Goal: Task Accomplishment & Management: Use online tool/utility

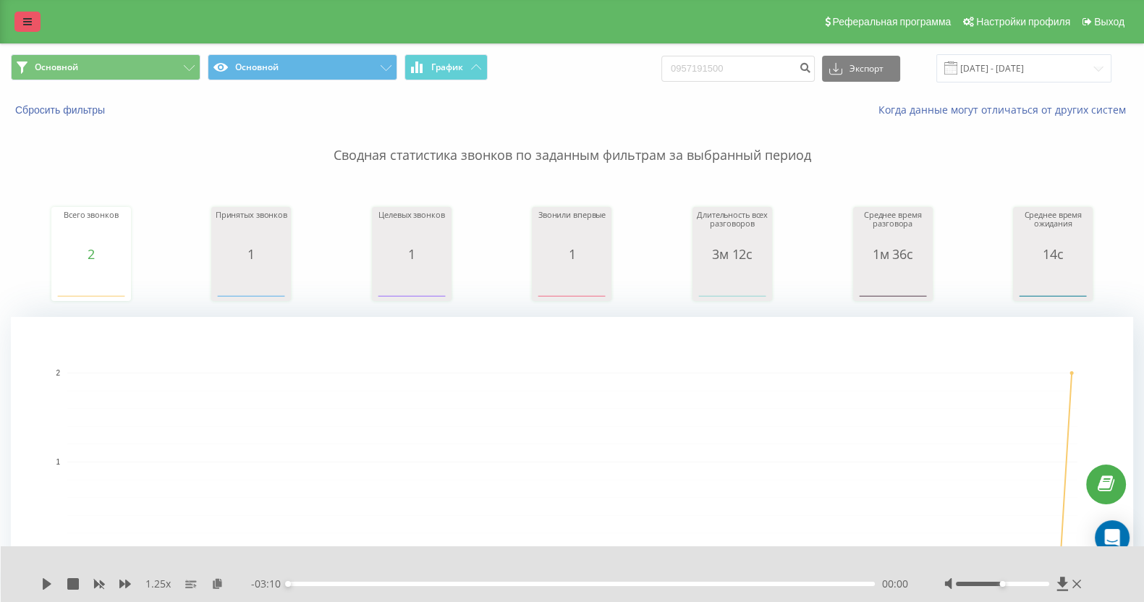
click at [18, 14] on link at bounding box center [27, 22] width 26 height 20
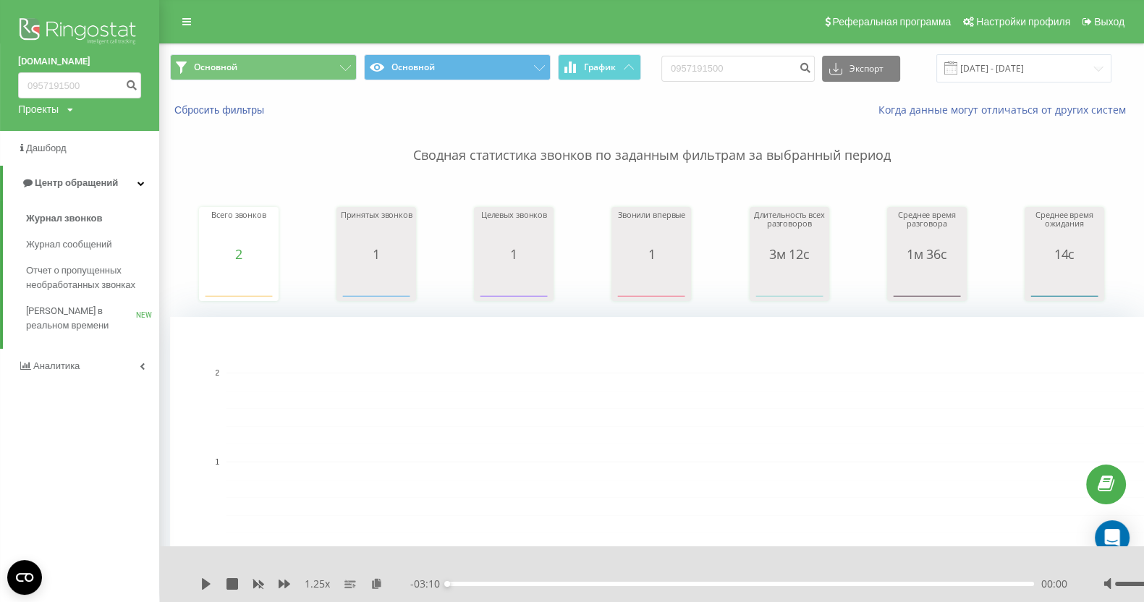
drag, startPoint x: 41, startPoint y: 24, endPoint x: 302, endPoint y: 8, distance: 261.7
click at [41, 24] on img at bounding box center [79, 32] width 123 height 36
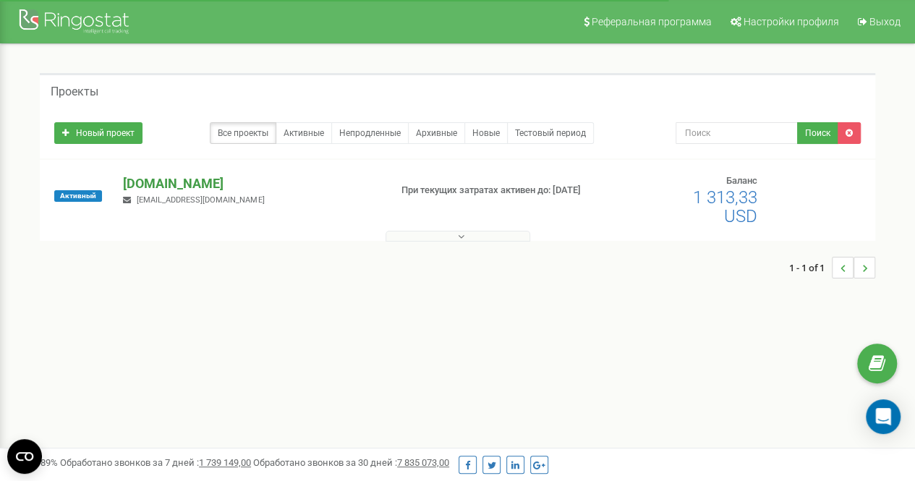
click at [152, 185] on p "[DOMAIN_NAME]" at bounding box center [250, 183] width 255 height 19
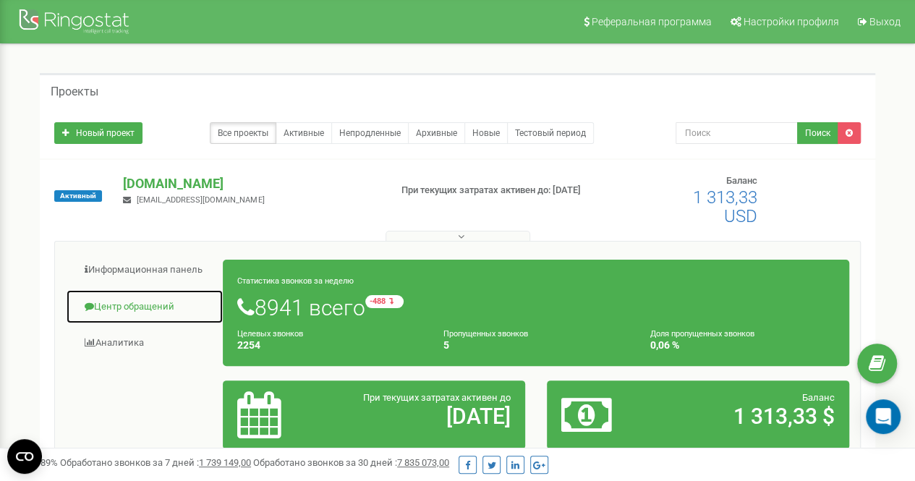
click at [141, 308] on link "Центр обращений" at bounding box center [145, 306] width 158 height 35
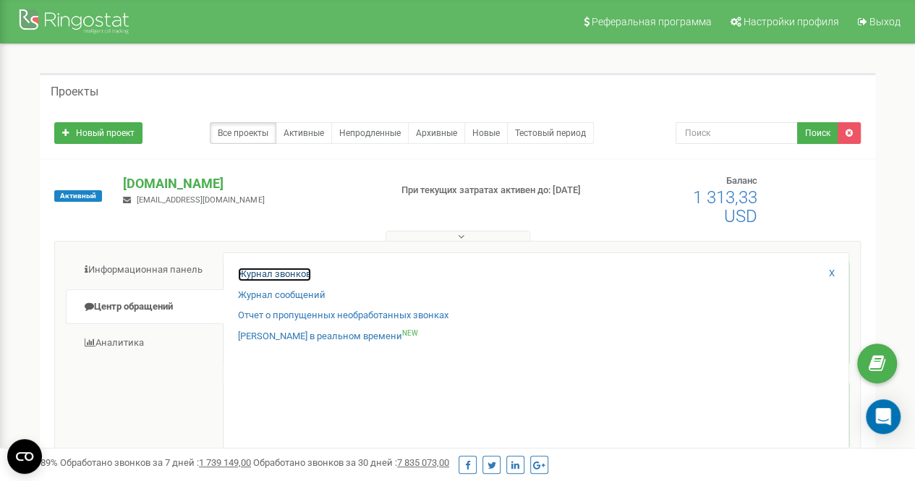
click at [253, 268] on link "Журнал звонков" at bounding box center [274, 275] width 73 height 14
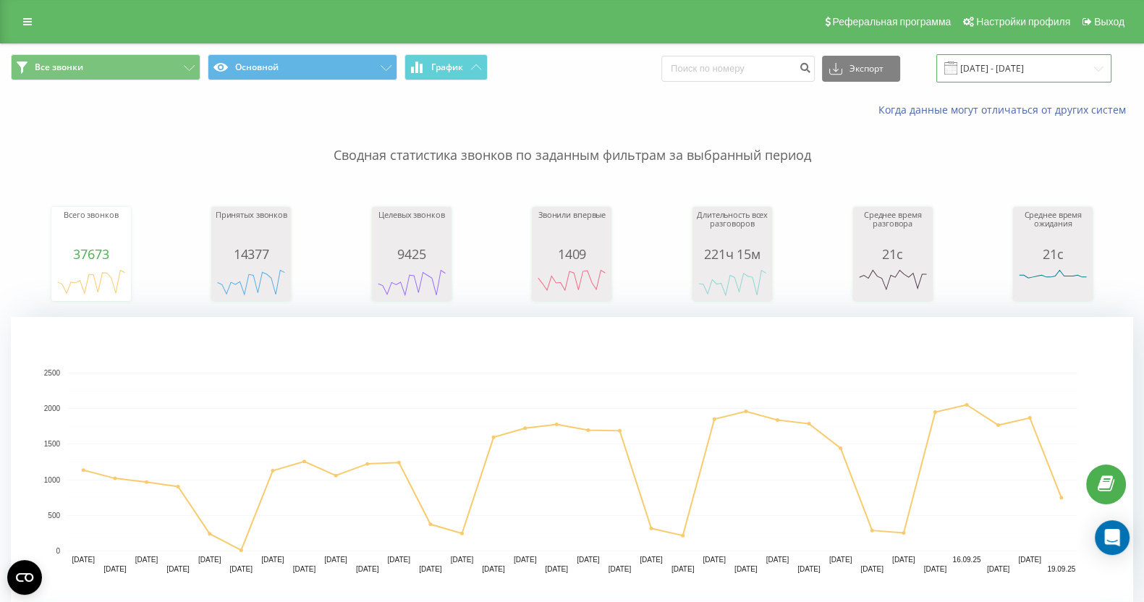
click at [915, 57] on input "19.08.2025 - 19.09.2025" at bounding box center [1023, 68] width 175 height 28
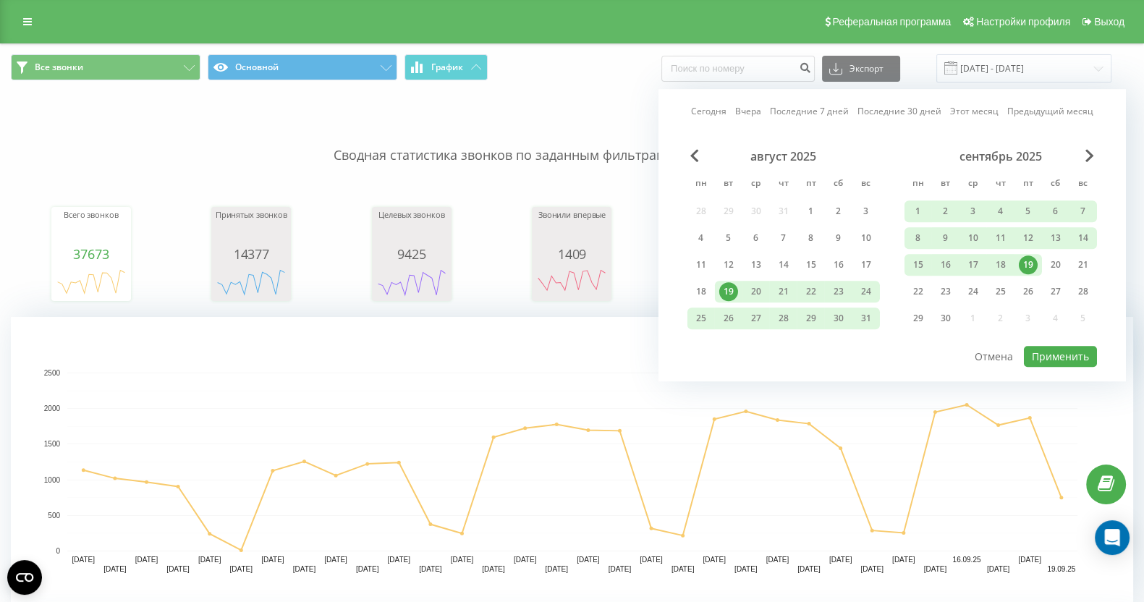
click at [703, 117] on link "Сегодня" at bounding box center [708, 112] width 35 height 14
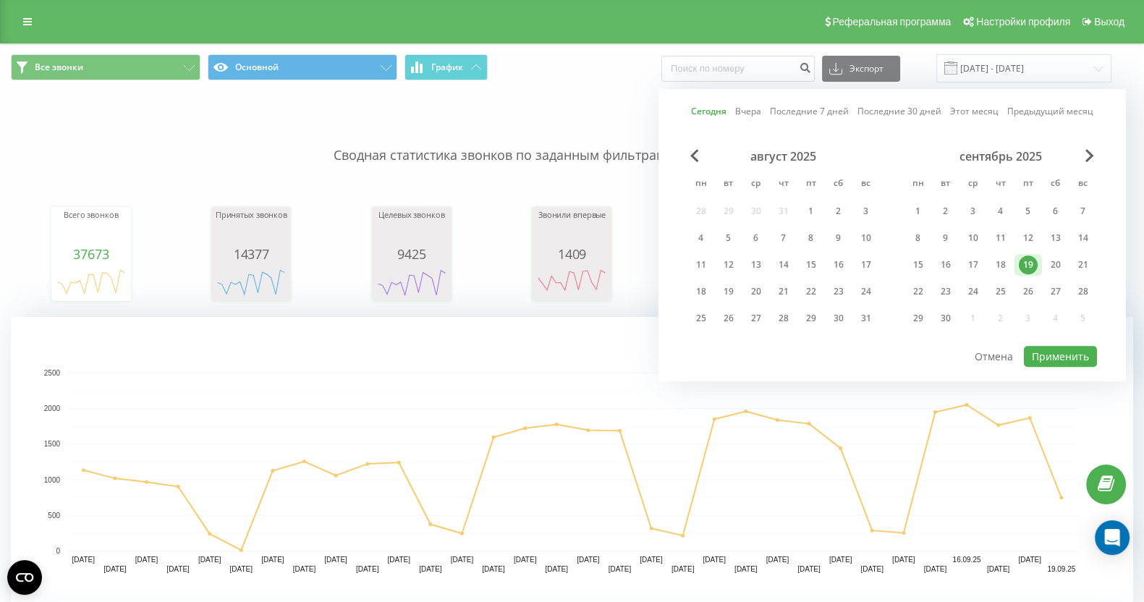
click at [915, 367] on div "Сегодня Вчера Последние 7 дней Последние 30 дней Этот месяц Предыдущий месяц ав…" at bounding box center [891, 235] width 467 height 292
click at [915, 357] on button "Применить" at bounding box center [1060, 356] width 73 height 21
type input "19.09.2025 - 19.09.2025"
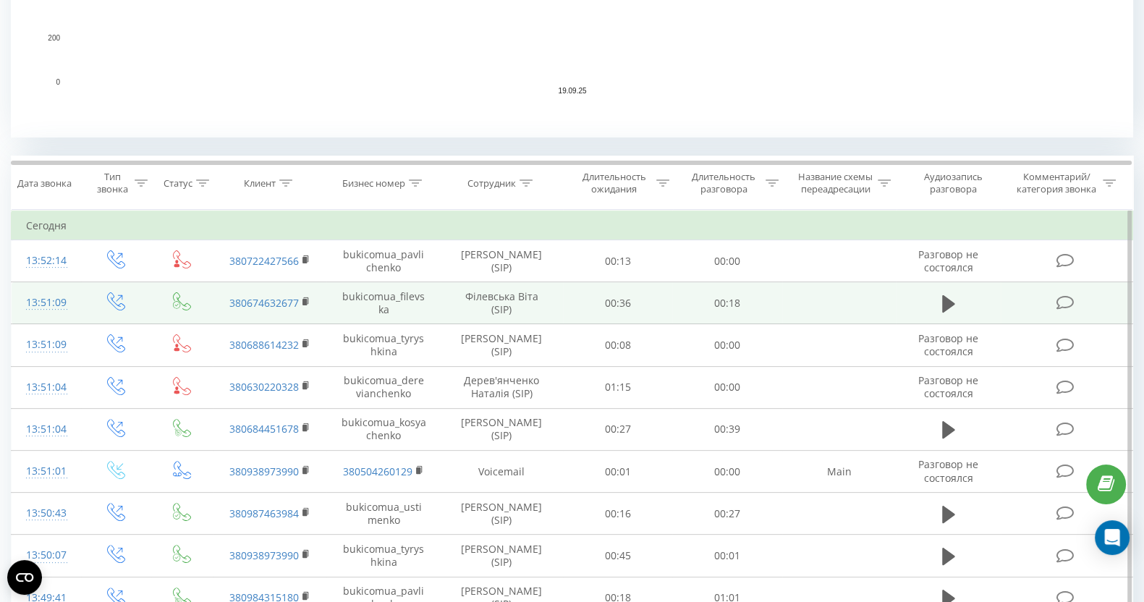
scroll to position [452, 0]
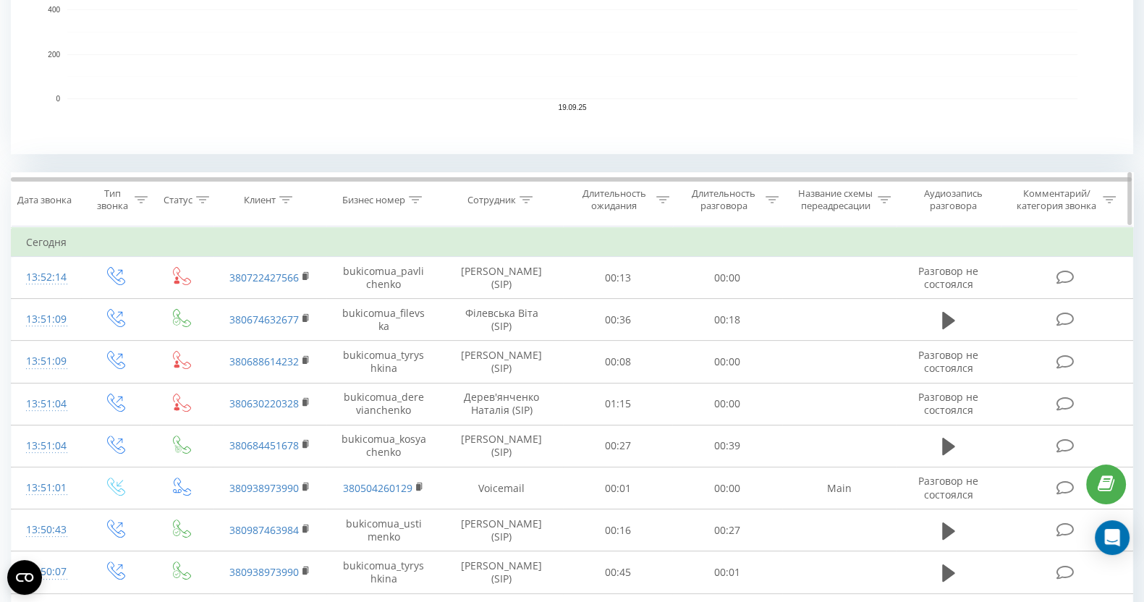
click at [525, 197] on icon at bounding box center [526, 199] width 13 height 7
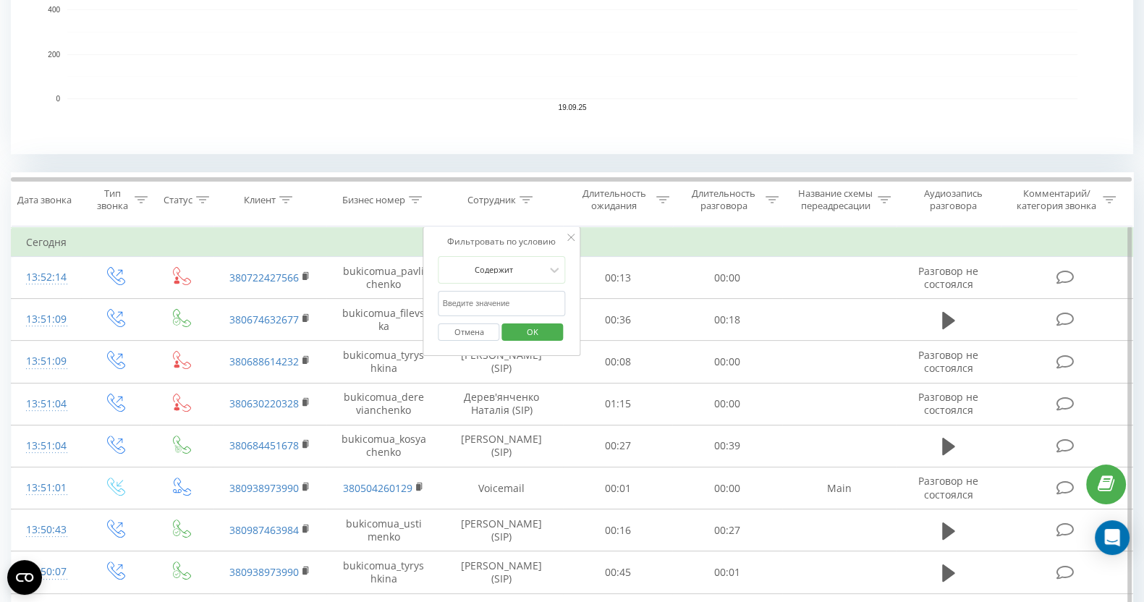
click at [507, 308] on input "text" at bounding box center [501, 303] width 127 height 25
type input "кос"
click at [543, 341] on span "OK" at bounding box center [532, 332] width 41 height 22
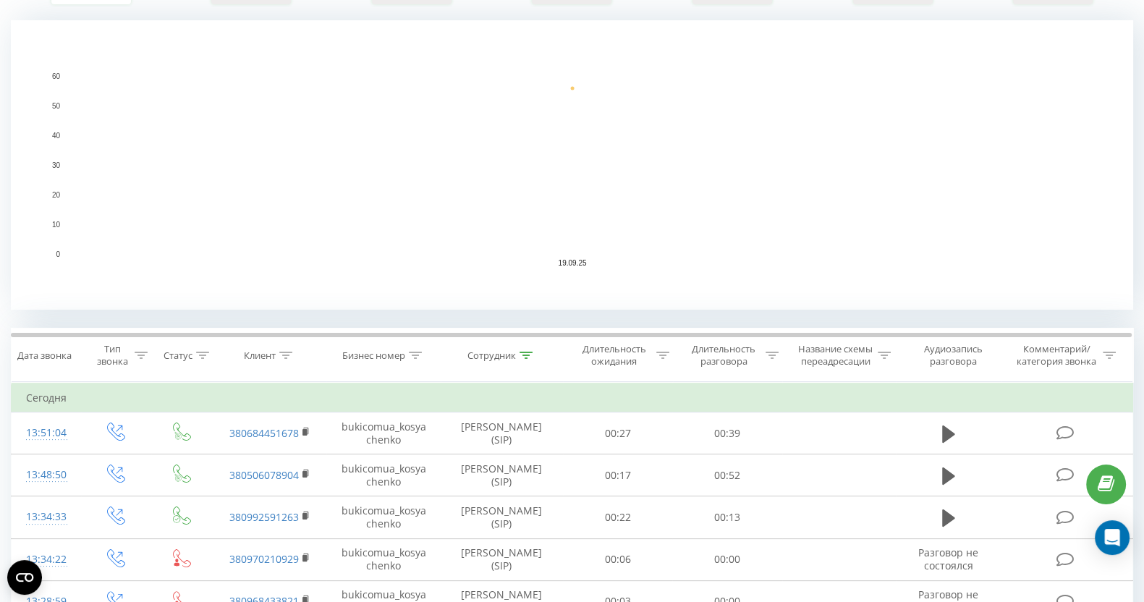
scroll to position [603, 0]
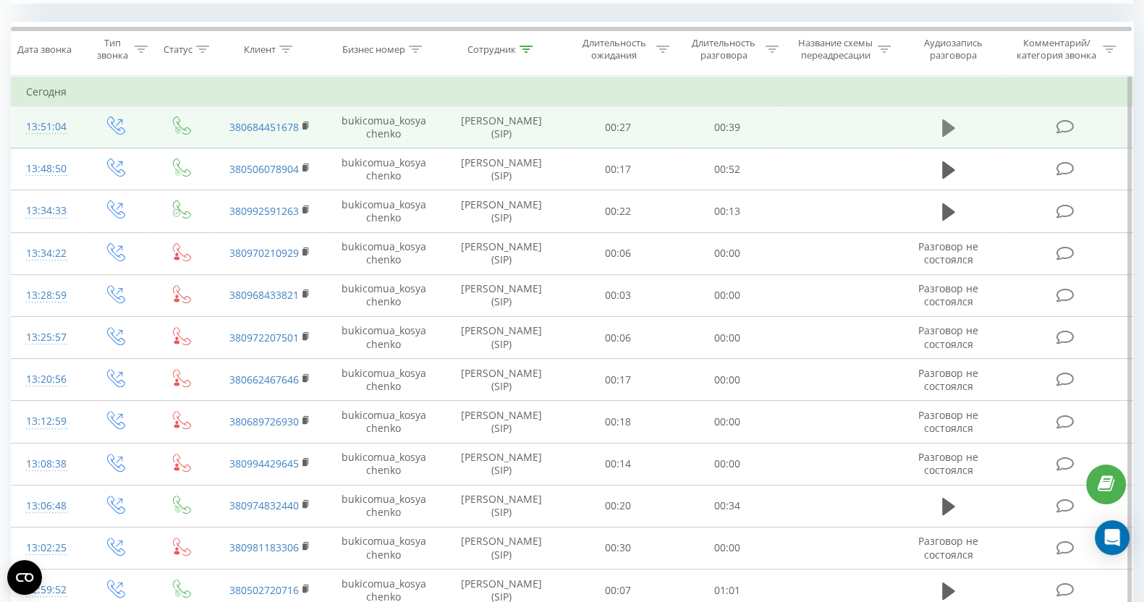
click at [915, 135] on icon at bounding box center [948, 128] width 13 height 20
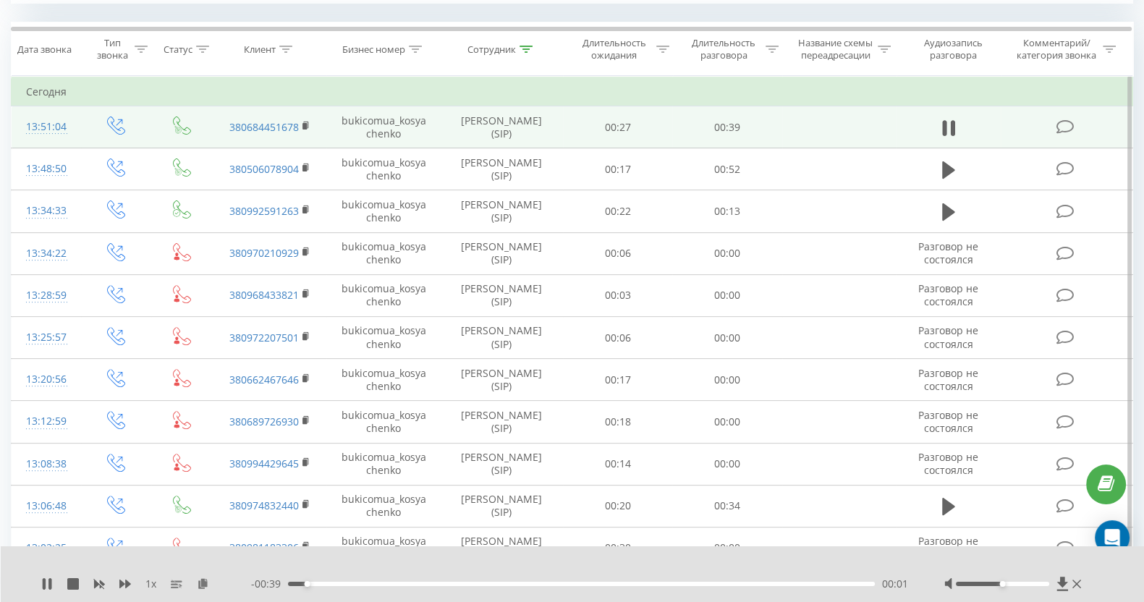
click at [451, 480] on div "00:01" at bounding box center [581, 584] width 587 height 4
click at [123, 480] on icon at bounding box center [125, 584] width 12 height 9
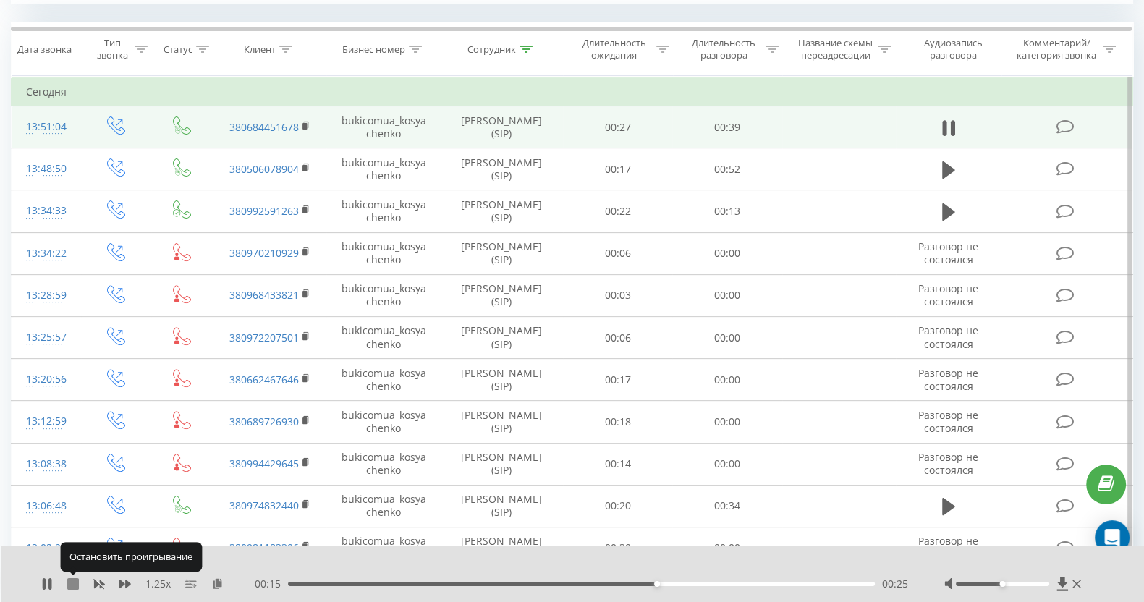
click at [73, 480] on icon at bounding box center [73, 584] width 12 height 12
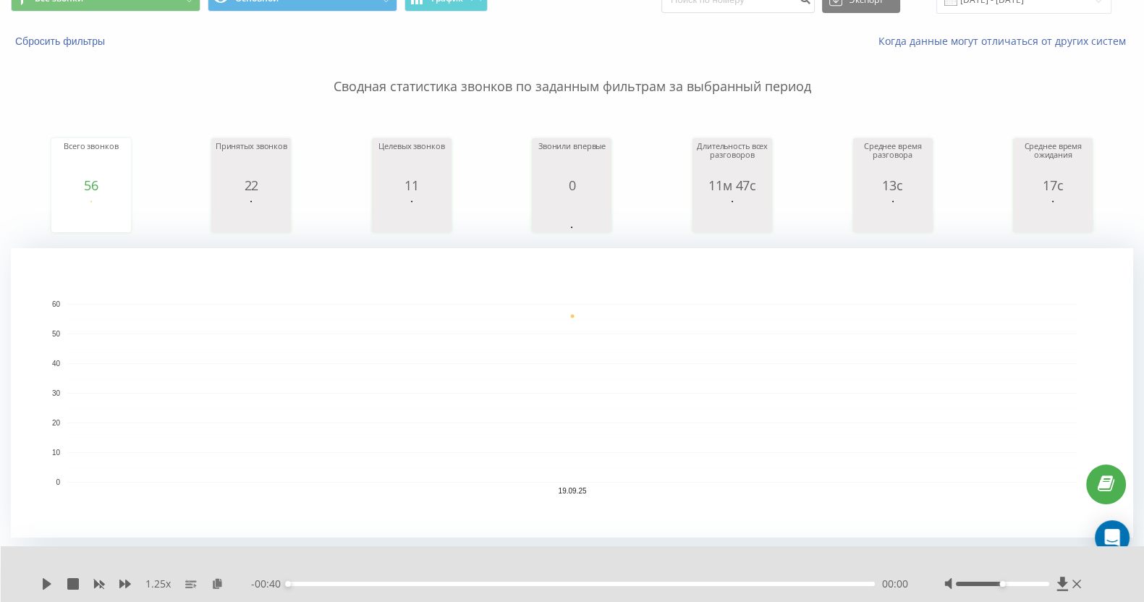
scroll to position [0, 0]
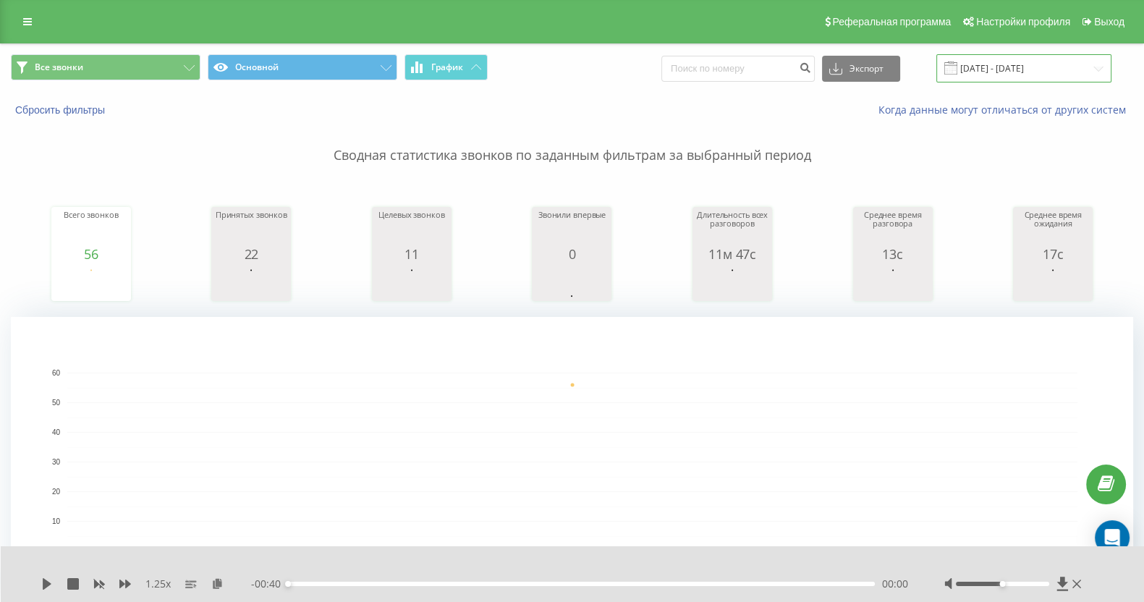
click at [915, 71] on input "19.09.2025 - 19.09.2025" at bounding box center [1023, 68] width 175 height 28
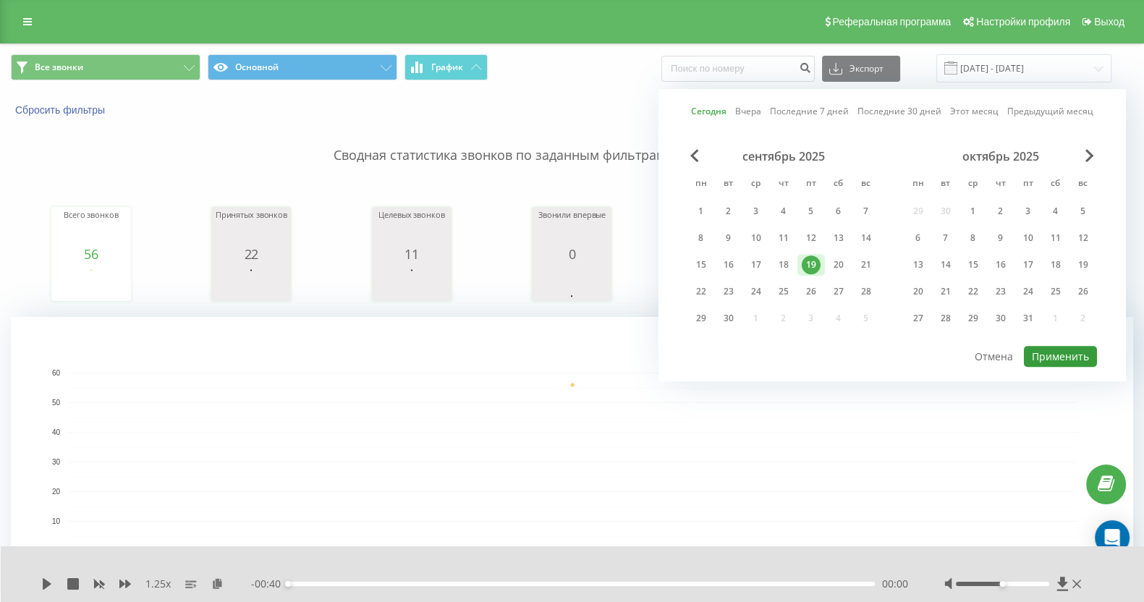
click at [915, 349] on button "Применить" at bounding box center [1060, 356] width 73 height 21
